Goal: Transaction & Acquisition: Purchase product/service

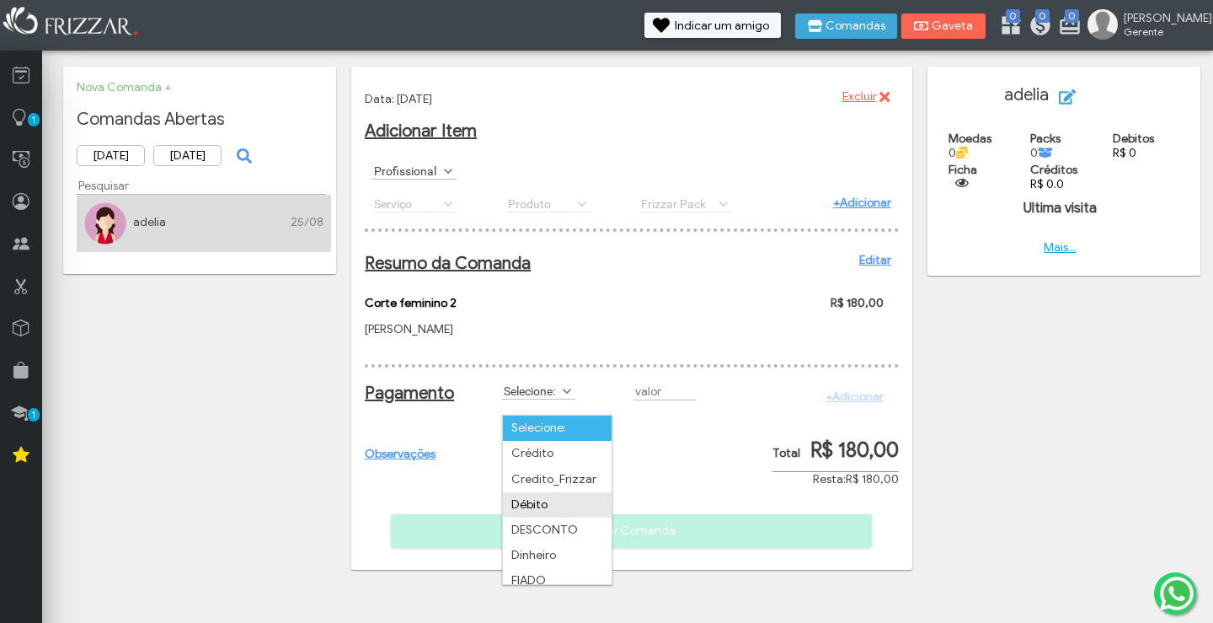
click at [538, 506] on li "Débito" at bounding box center [557, 504] width 109 height 25
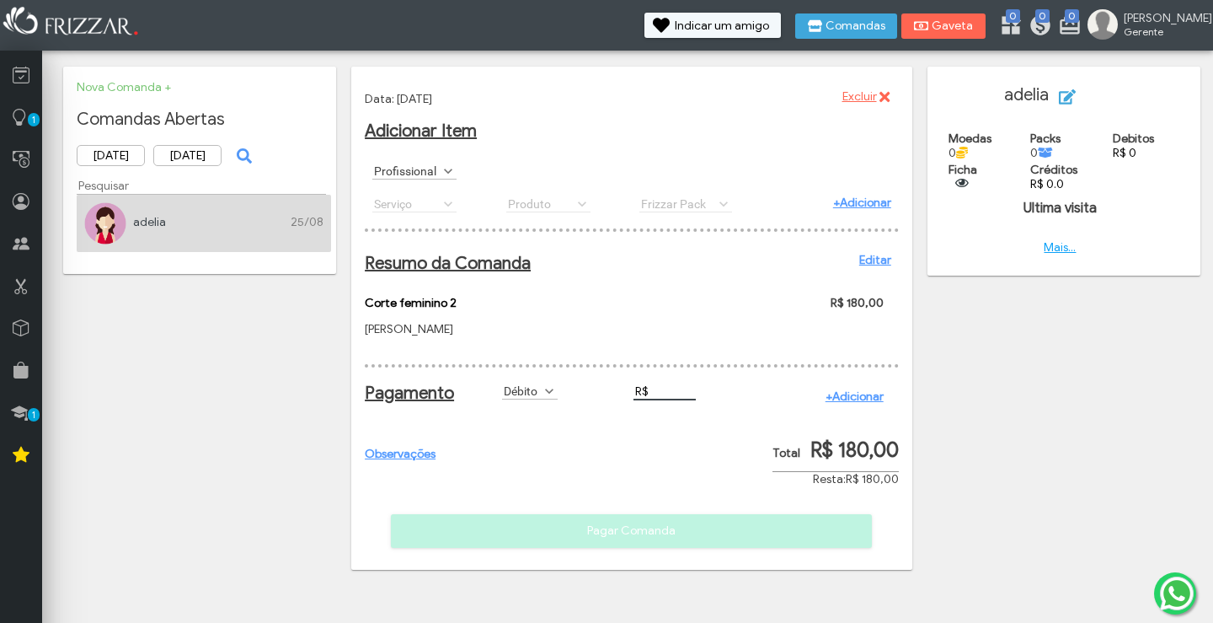
click at [656, 400] on input "R$" at bounding box center [665, 392] width 62 height 18
type input "R$ 50,00"
click at [867, 404] on link "+Adicionar" at bounding box center [855, 396] width 58 height 14
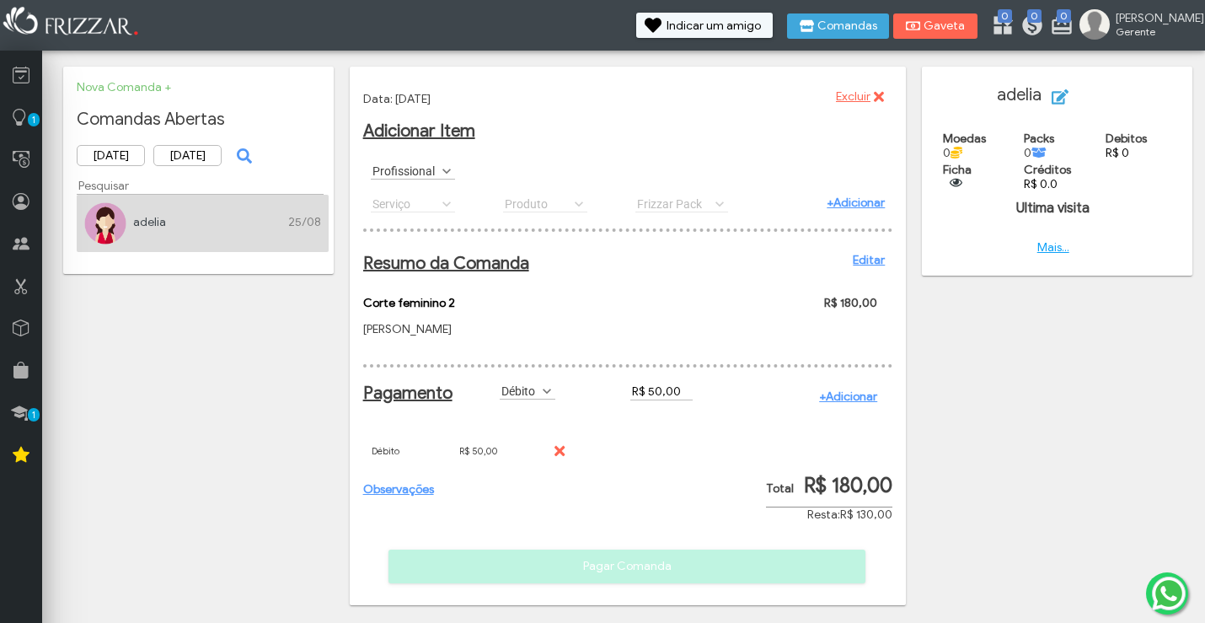
click at [548, 399] on span at bounding box center [546, 391] width 17 height 17
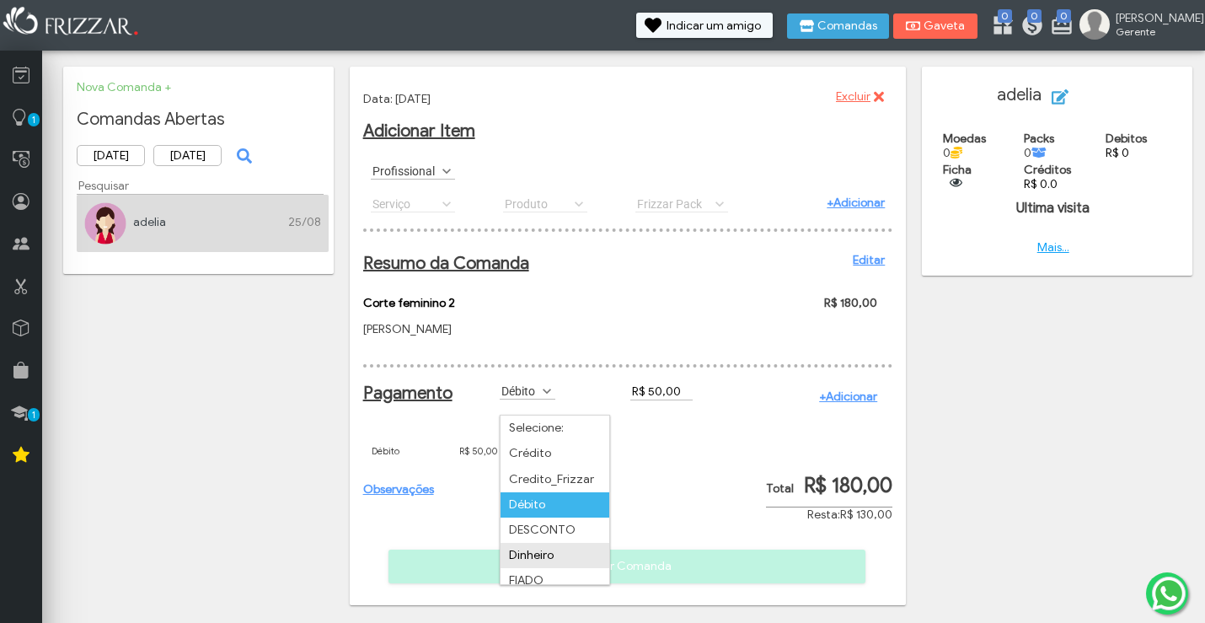
click at [541, 558] on li "Dinheiro" at bounding box center [555, 555] width 109 height 25
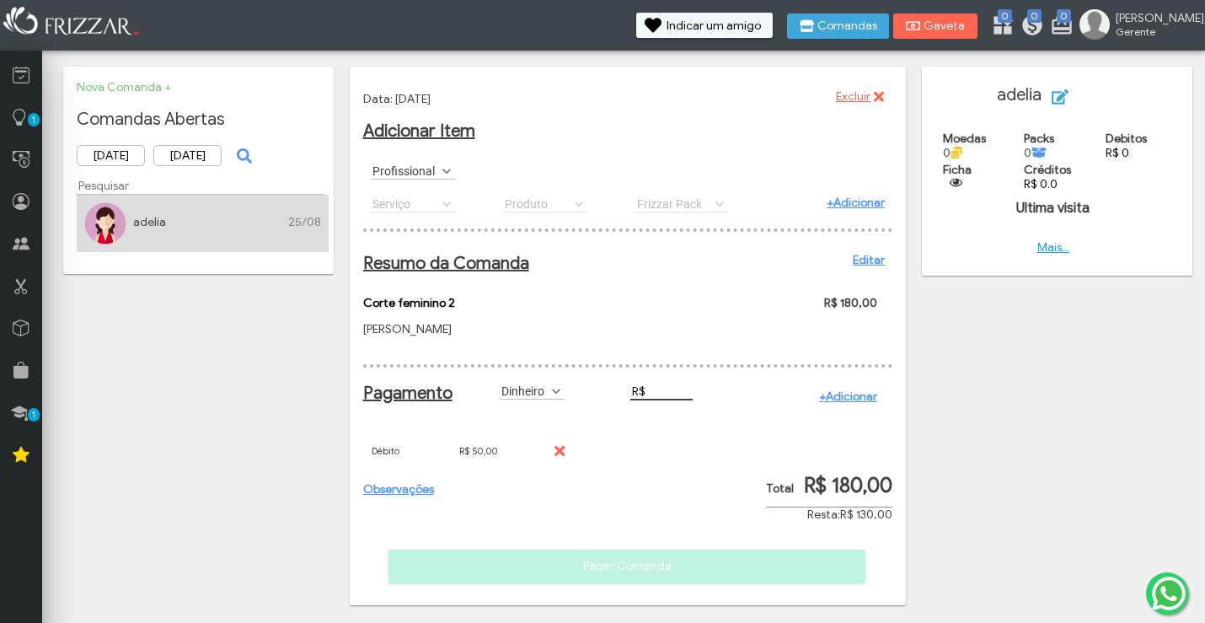
click at [672, 400] on input "R$" at bounding box center [661, 392] width 62 height 18
type input "R$ 100,00"
drag, startPoint x: 690, startPoint y: 470, endPoint x: 707, endPoint y: 470, distance: 16.9
click at [693, 469] on div "Débito R$ 50,00 Excluir" at bounding box center [628, 450] width 530 height 35
click at [844, 404] on link "+Adicionar" at bounding box center [848, 396] width 58 height 14
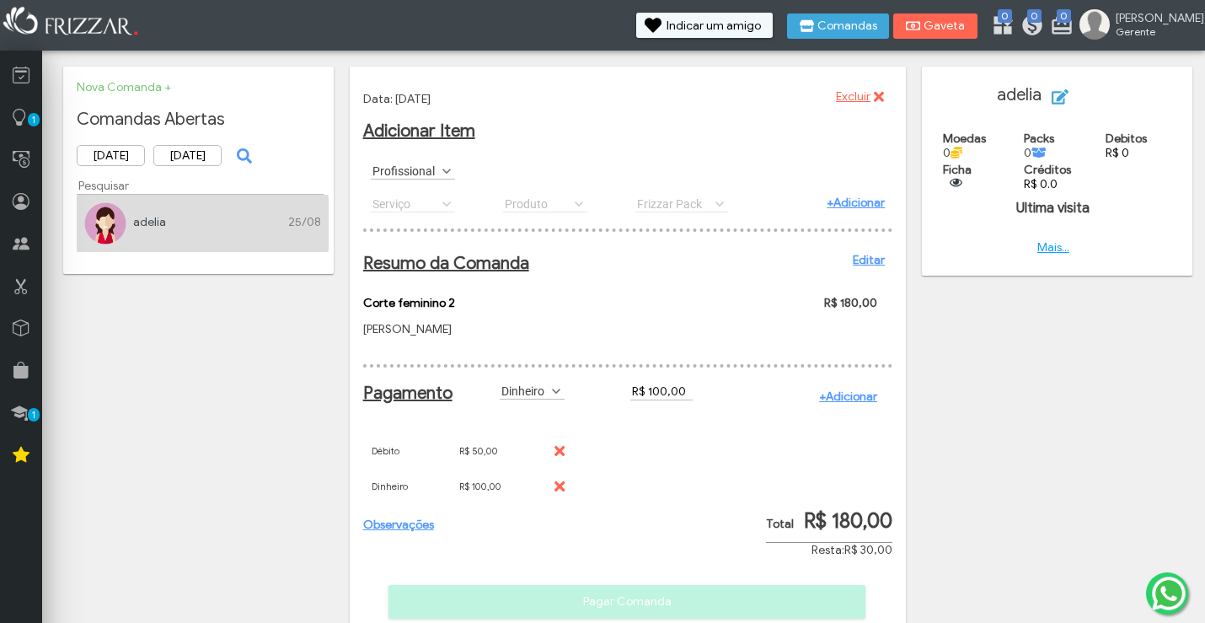
scroll to position [53, 0]
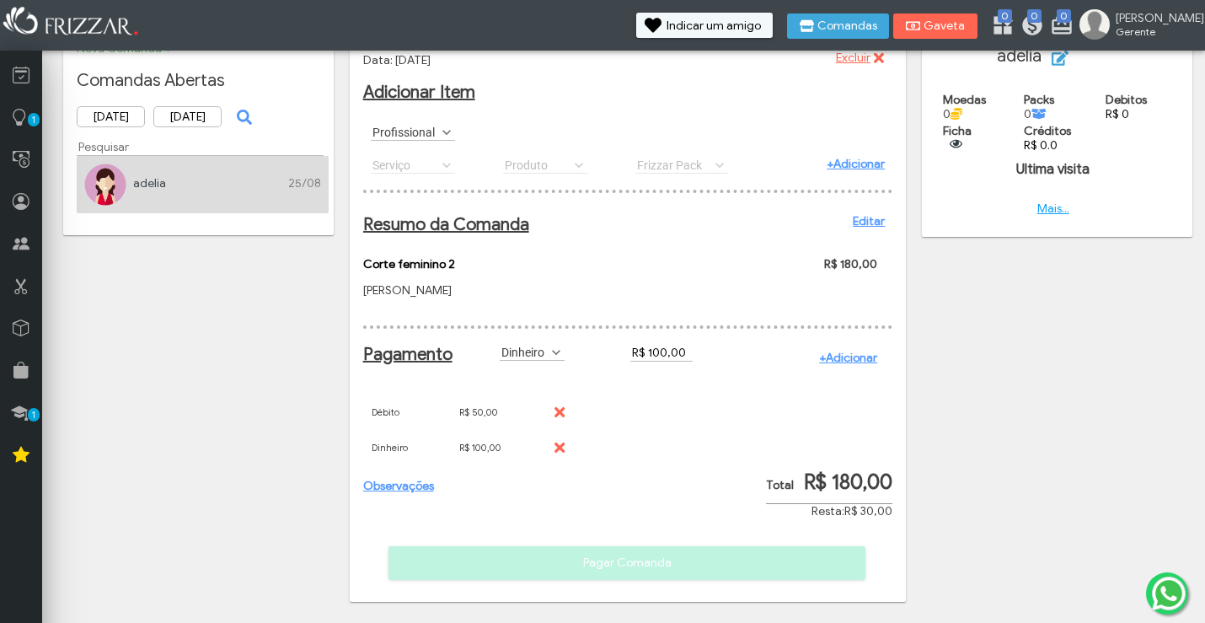
click at [546, 347] on label "Dinheiro" at bounding box center [525, 352] width 50 height 16
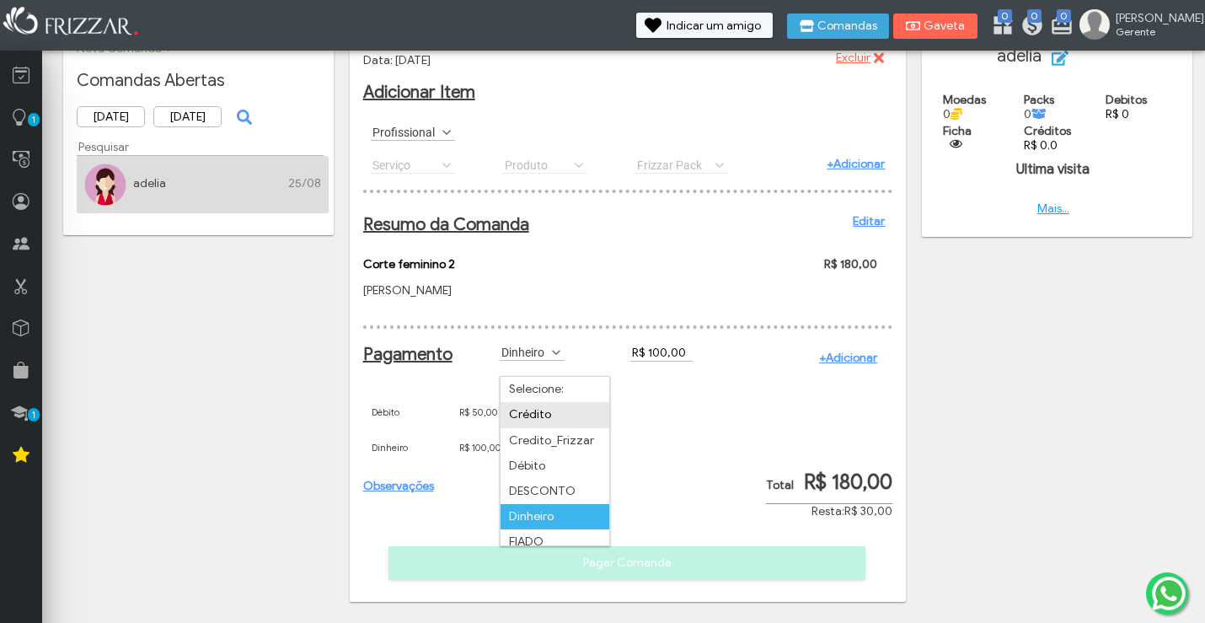
click at [538, 402] on li "Crédito" at bounding box center [555, 414] width 109 height 25
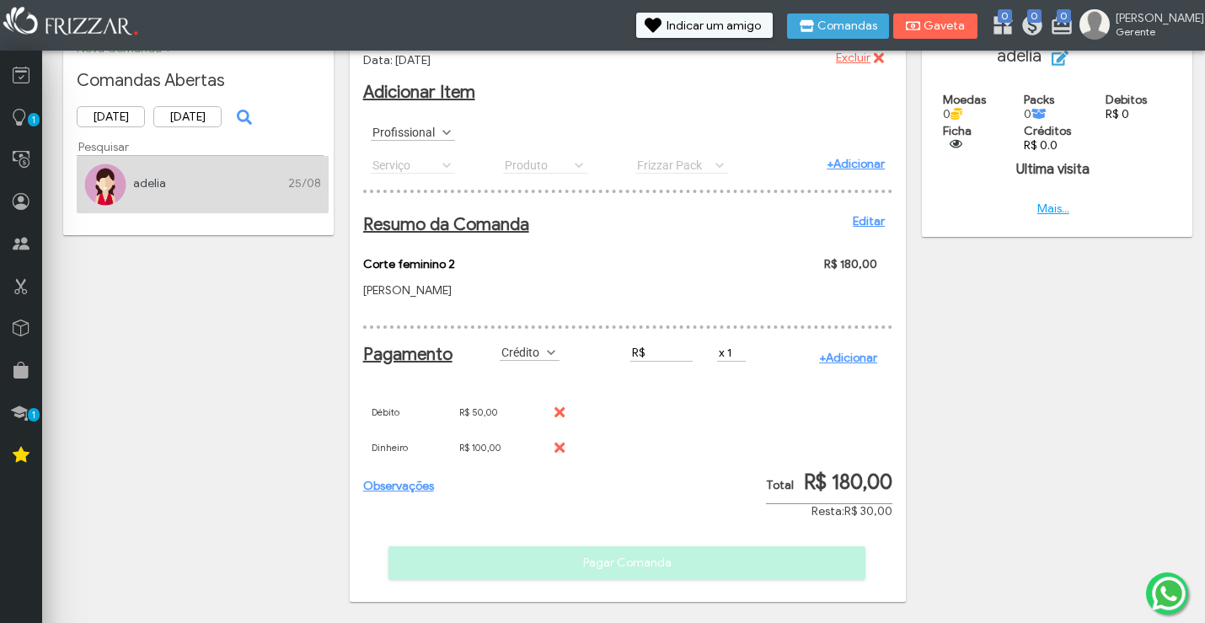
click at [662, 348] on input "R$" at bounding box center [661, 353] width 62 height 18
type input "R$ 30,00"
click at [838, 358] on link "+Adicionar" at bounding box center [848, 358] width 58 height 14
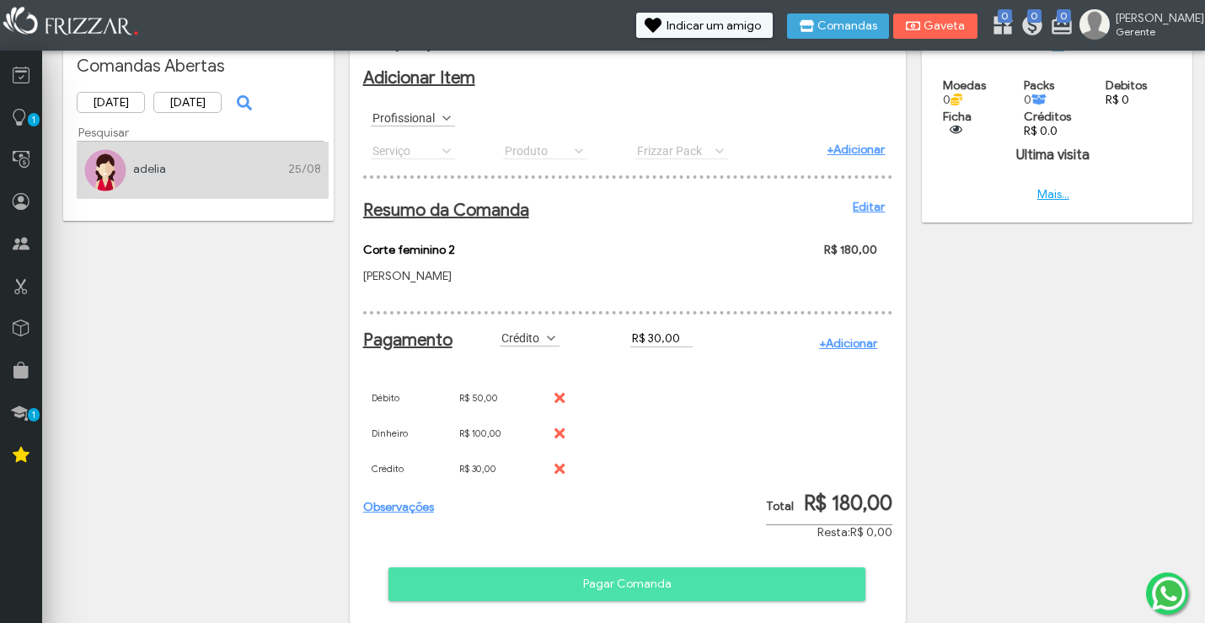
scroll to position [88, 0]
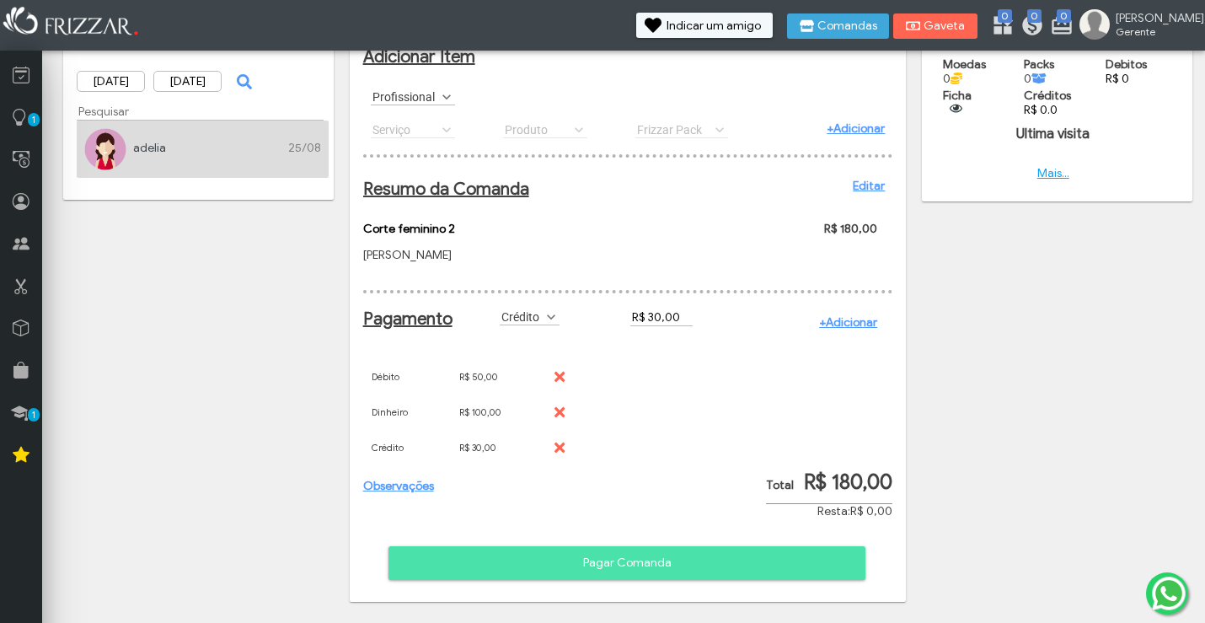
click at [666, 554] on span "Pagar Comanda" at bounding box center [626, 562] width 453 height 25
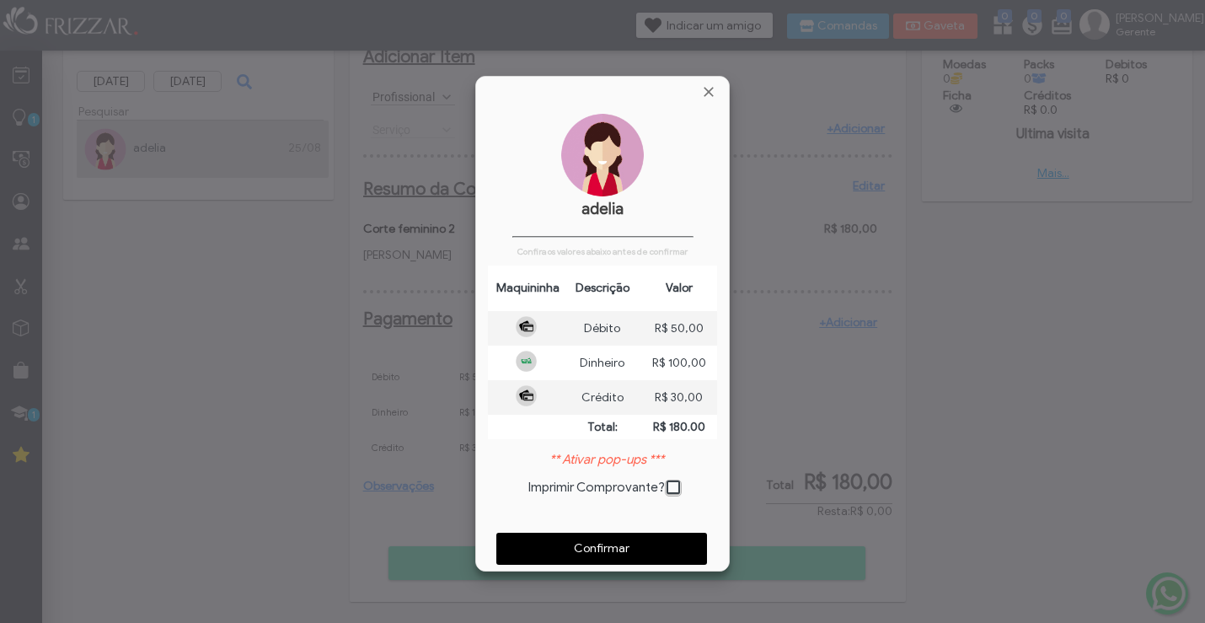
scroll to position [8, 9]
click at [598, 538] on span "Confirmar" at bounding box center [601, 548] width 187 height 25
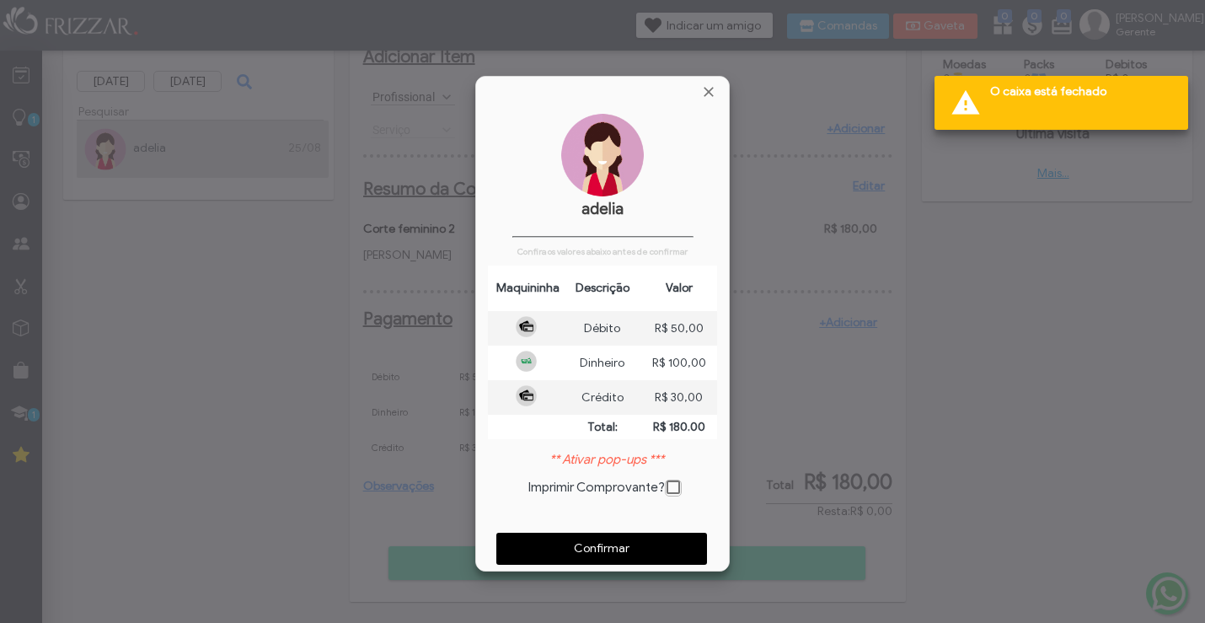
click at [1192, 84] on div at bounding box center [602, 311] width 1205 height 623
click at [1170, 90] on div at bounding box center [1175, 90] width 20 height 20
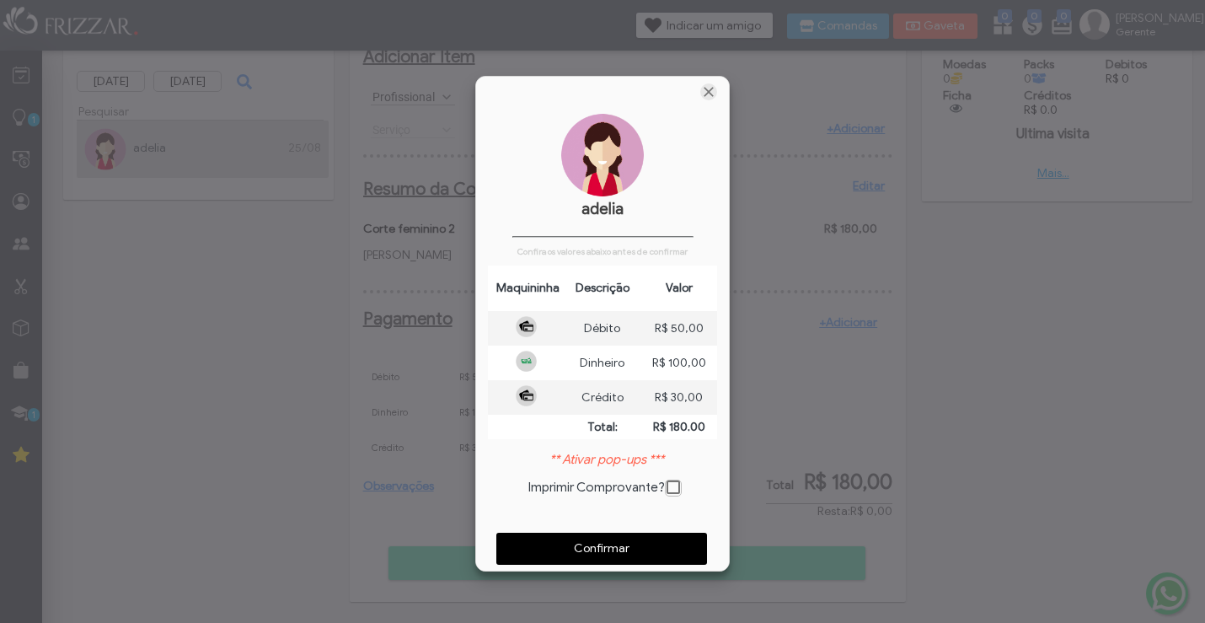
click at [716, 96] on span "Fechar" at bounding box center [708, 91] width 17 height 17
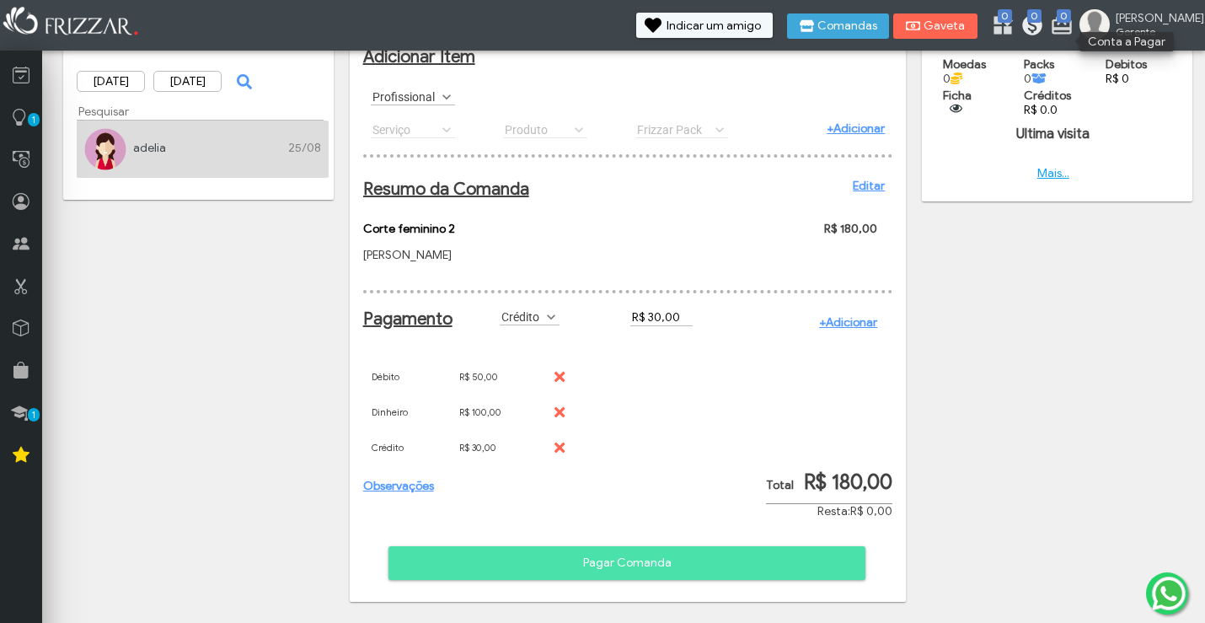
click at [1042, 19] on span "0" at bounding box center [1034, 15] width 14 height 13
click at [1008, 24] on icon at bounding box center [999, 21] width 17 height 17
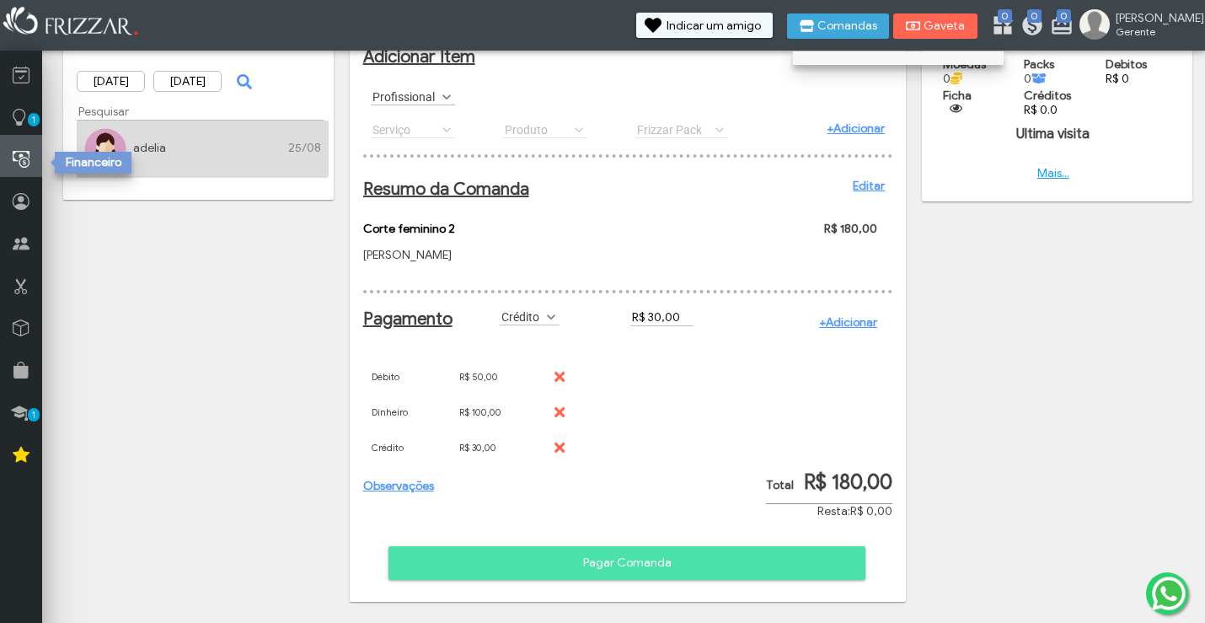
click at [32, 169] on link at bounding box center [21, 156] width 42 height 42
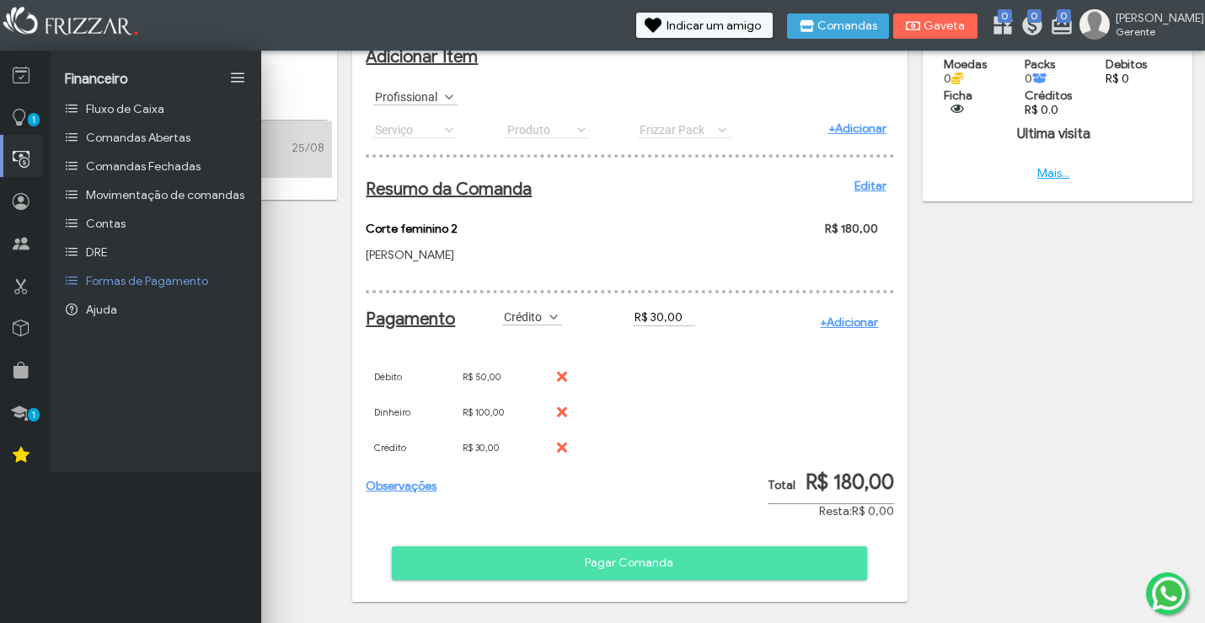
click at [22, 156] on icon at bounding box center [21, 159] width 17 height 21
click at [23, 165] on icon at bounding box center [21, 159] width 17 height 21
click at [921, 21] on icon "submit" at bounding box center [913, 26] width 15 height 17
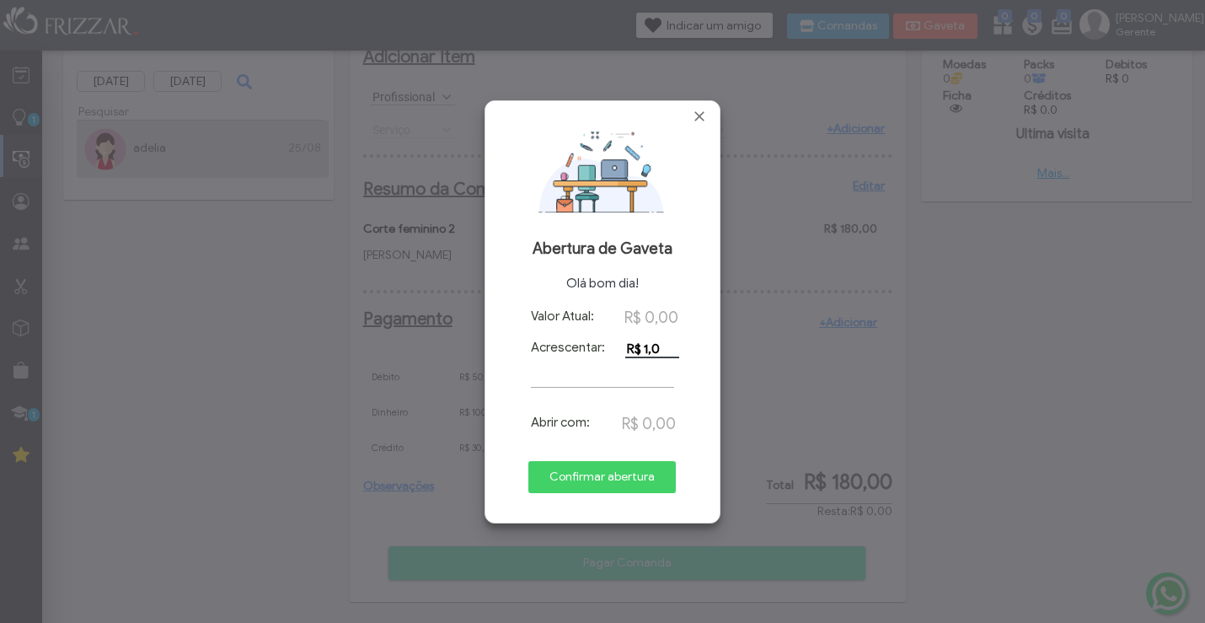
type input "R$ 1,00"
click at [614, 485] on span "Confirmar abertura" at bounding box center [602, 476] width 124 height 25
click at [609, 479] on div "Valor Atual: R$ 0,00 Acrescentar: R$ 1,00 Abrir com: R$ 1,00 Confirmar abertura" at bounding box center [602, 413] width 211 height 210
click at [700, 120] on span "Fechar" at bounding box center [699, 116] width 17 height 17
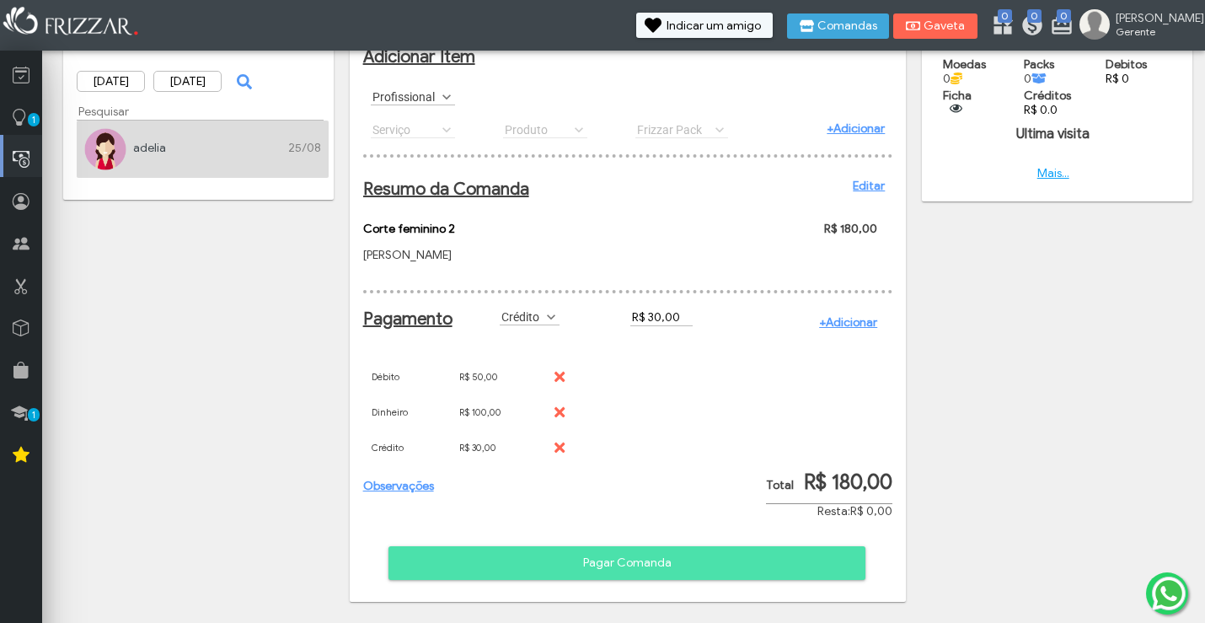
click at [698, 565] on span "Pagar Comanda" at bounding box center [626, 562] width 453 height 25
click at [640, 558] on span "Pagar Comanda" at bounding box center [626, 562] width 453 height 25
click at [578, 554] on span "Pagar Comanda" at bounding box center [626, 562] width 453 height 25
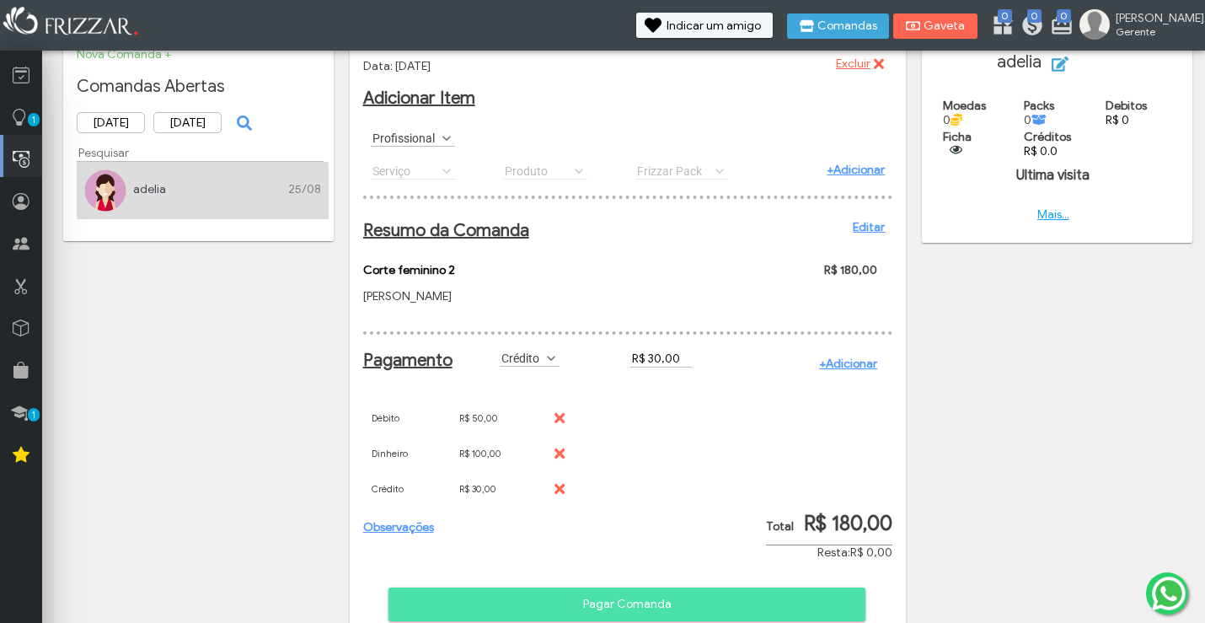
scroll to position [0, 0]
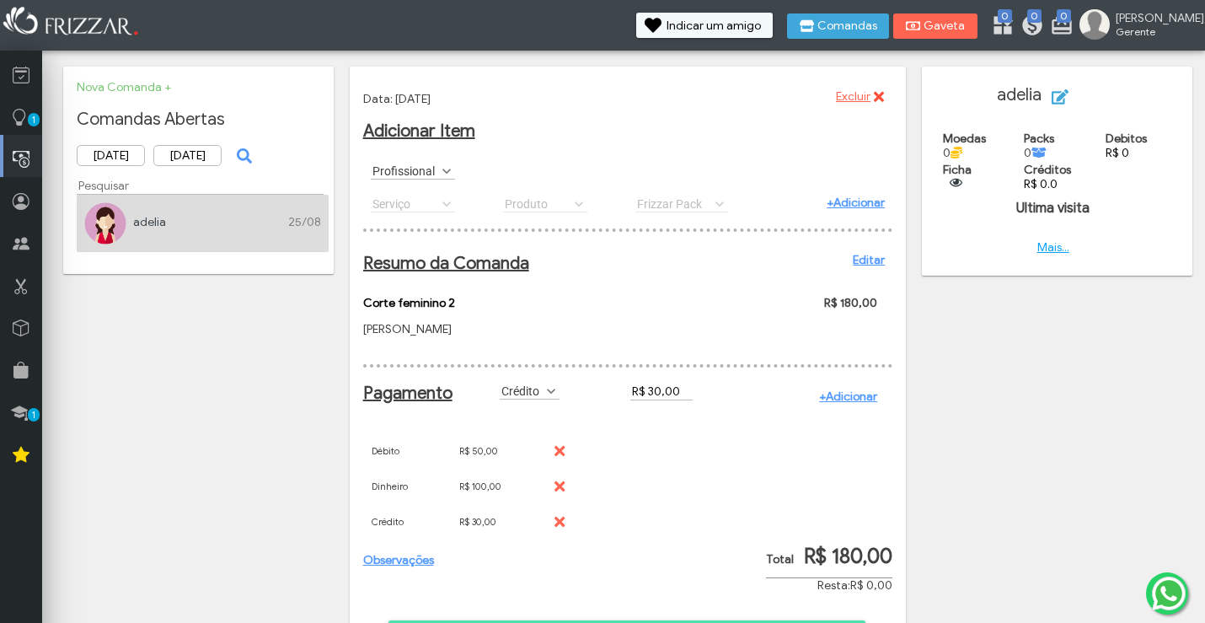
click at [872, 97] on icon "submit" at bounding box center [877, 96] width 13 height 17
click at [171, 221] on div "adelia 25/08" at bounding box center [202, 222] width 237 height 14
click at [877, 25] on span "Comandas" at bounding box center [847, 26] width 60 height 12
